Goal: Check status: Check status

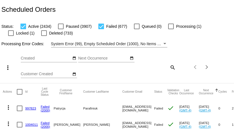
click at [174, 68] on mat-icon "search" at bounding box center [172, 67] width 7 height 9
click at [165, 66] on input "Search" at bounding box center [156, 66] width 39 height 4
paste input "[EMAIL_ADDRESS][DOMAIN_NAME]"
type input "[EMAIL_ADDRESS][DOMAIN_NAME]"
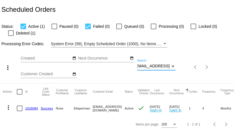
click at [12, 33] on div at bounding box center [11, 33] width 6 height 6
click at [11, 36] on input "Deleted (1)" at bounding box center [11, 36] width 0 height 0
checkbox input "true"
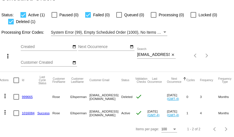
scroll to position [0, 0]
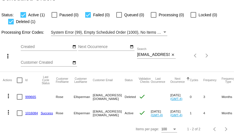
click at [8, 94] on mat-icon "more_vert" at bounding box center [8, 96] width 7 height 7
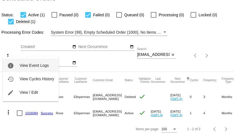
click at [25, 64] on span "View Event Logs" at bounding box center [34, 65] width 29 height 4
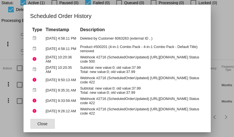
click at [46, 124] on span "Close" at bounding box center [43, 124] width 10 height 4
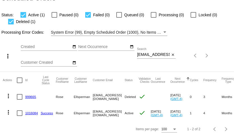
click at [9, 112] on mat-icon "more_vert" at bounding box center [8, 112] width 7 height 7
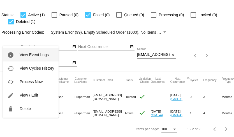
click at [30, 55] on span "View Event Logs" at bounding box center [34, 54] width 29 height 4
